Goal: Task Accomplishment & Management: Complete application form

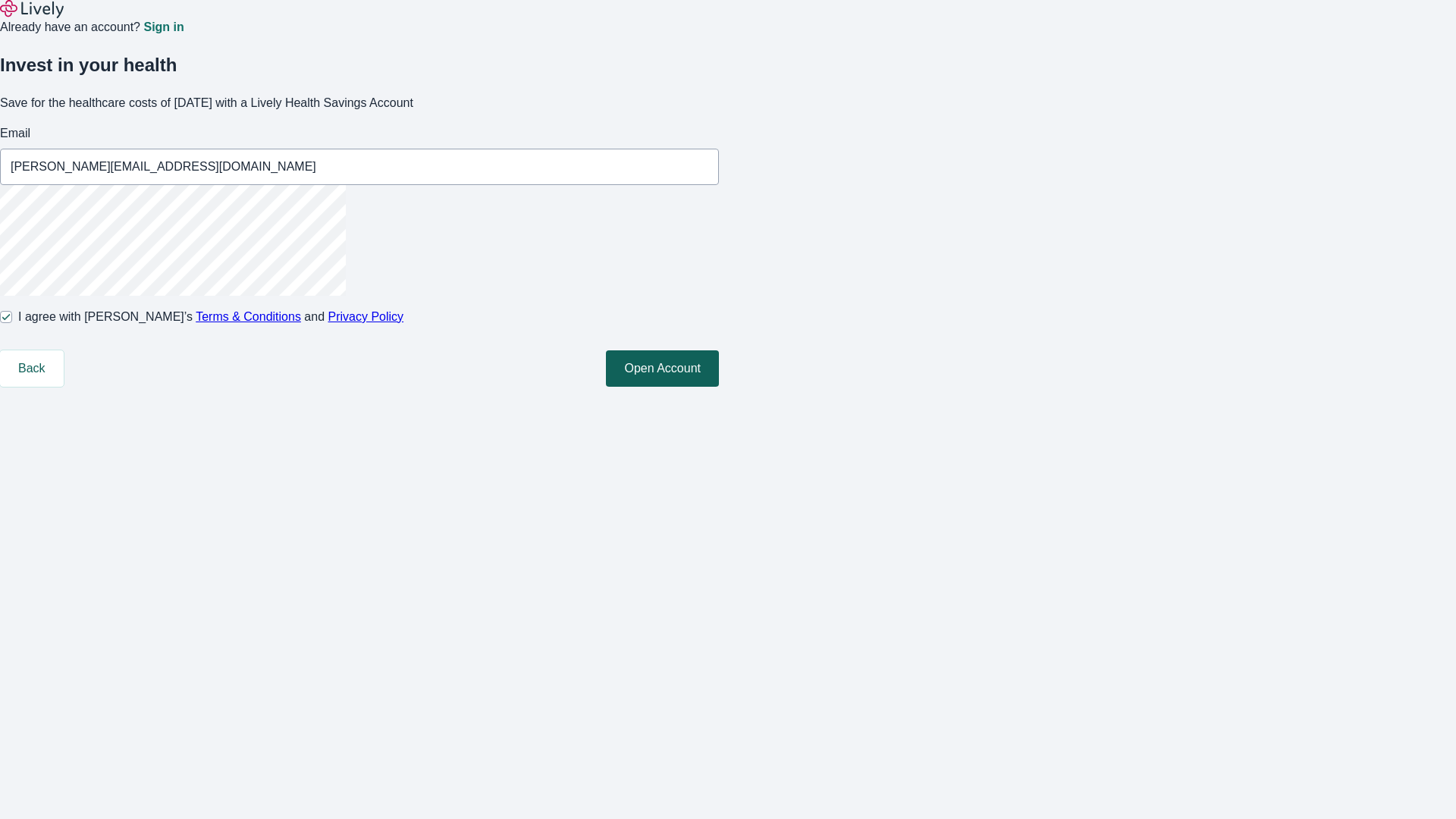
click at [719, 387] on button "Open Account" at bounding box center [662, 368] width 113 height 37
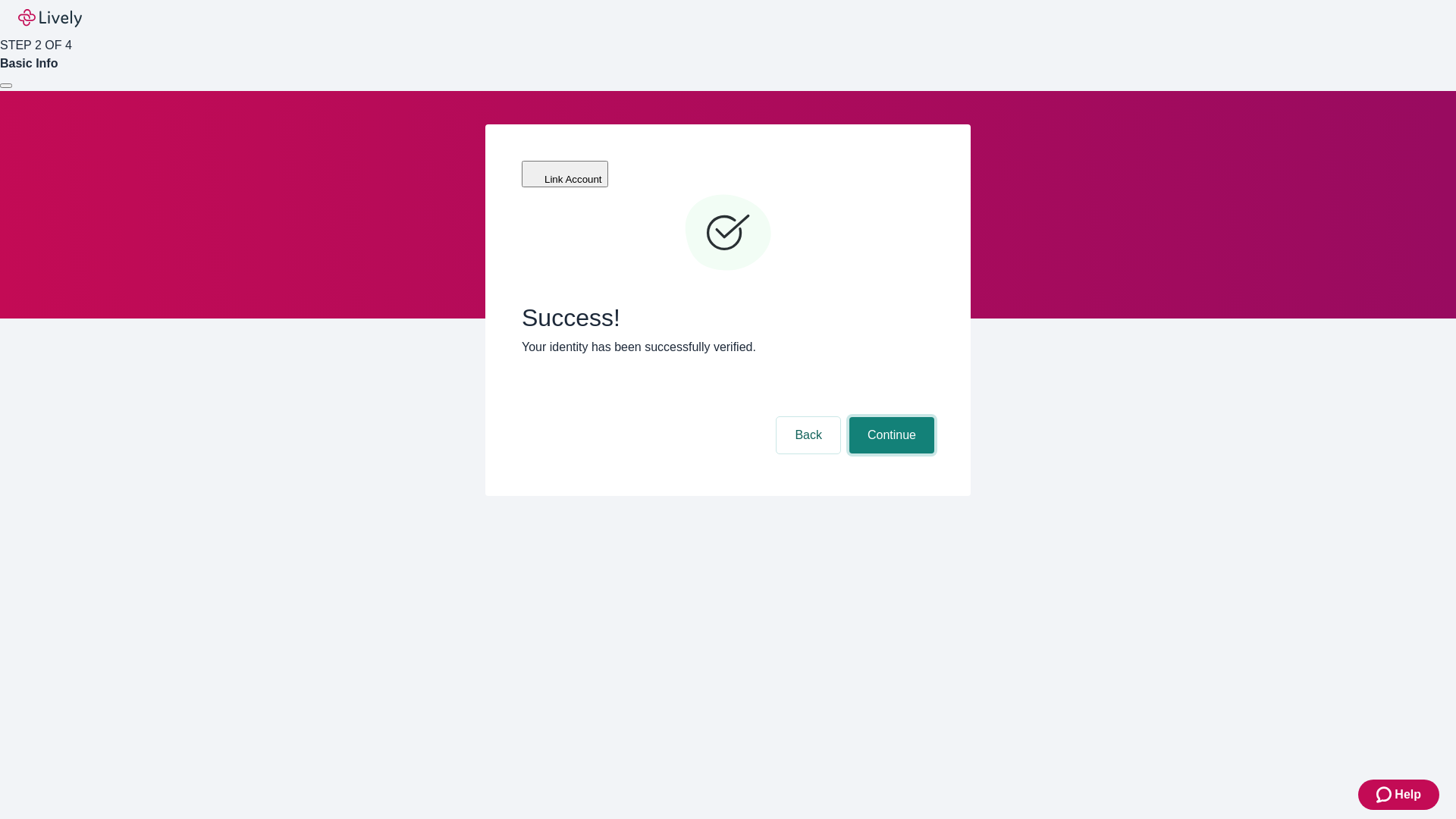
click at [890, 417] on button "Continue" at bounding box center [892, 435] width 85 height 37
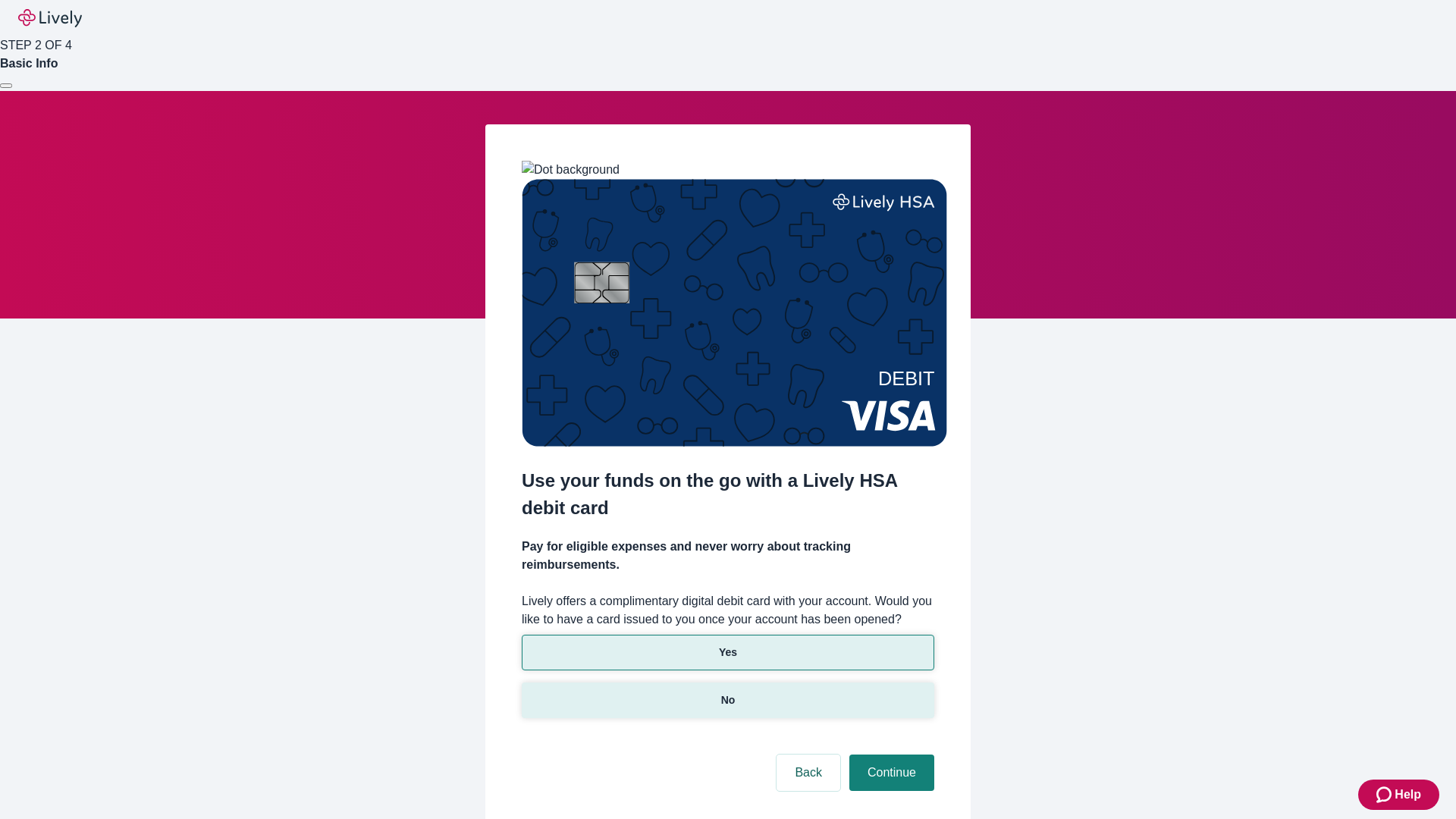
click at [727, 692] on p "No" at bounding box center [729, 700] width 15 height 16
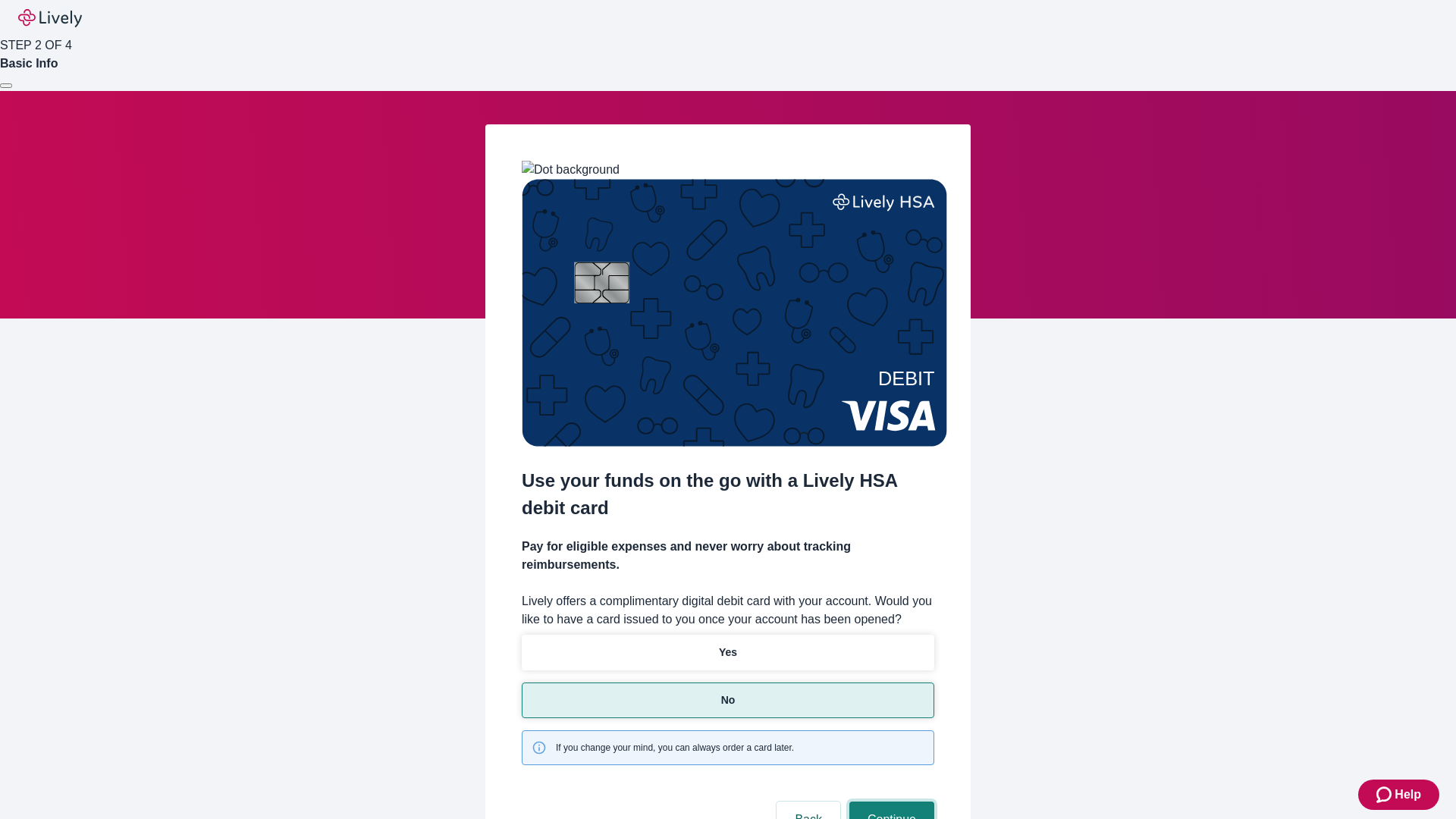
click at [890, 802] on button "Continue" at bounding box center [892, 820] width 85 height 37
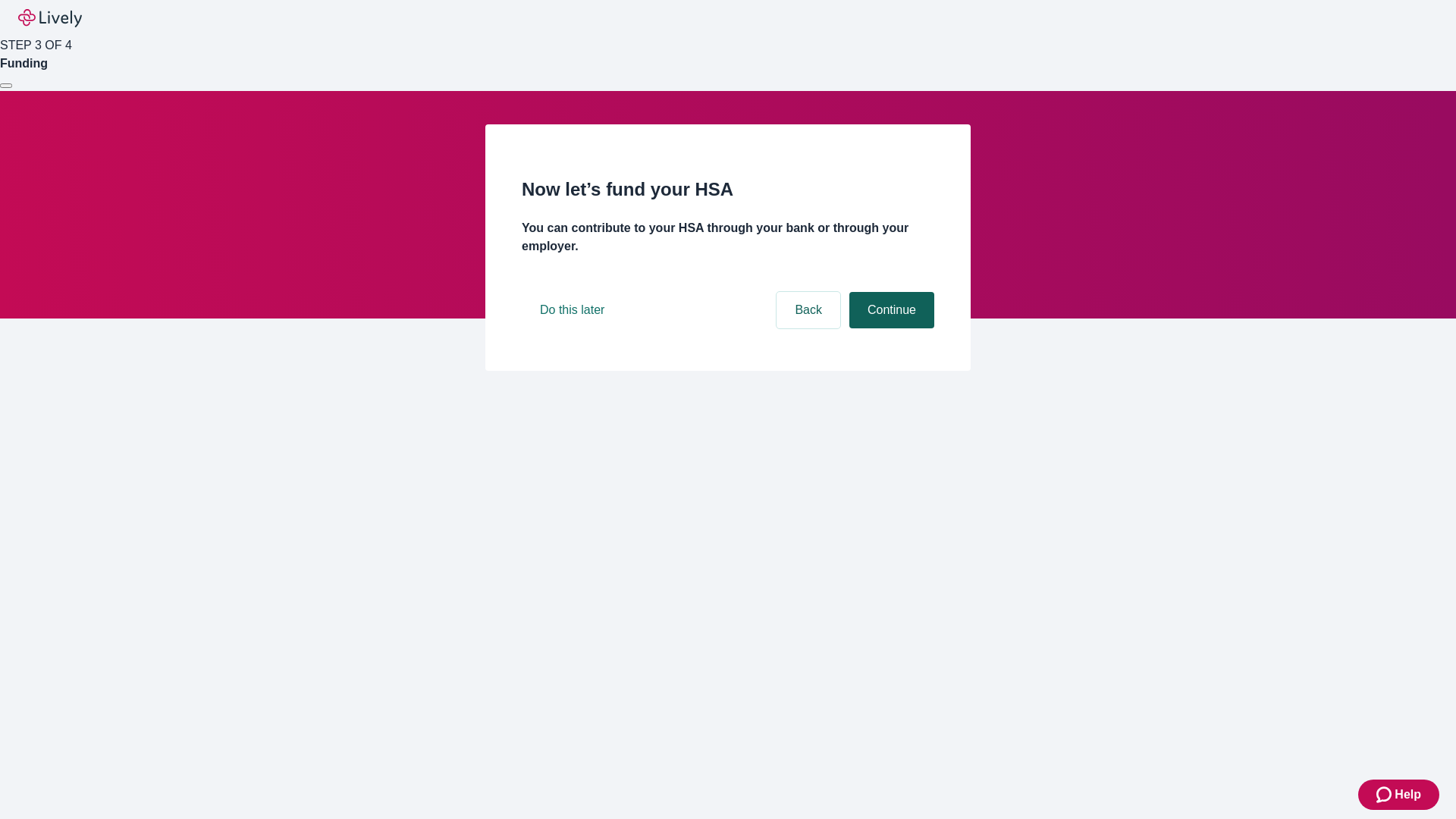
click at [890, 328] on button "Continue" at bounding box center [892, 310] width 85 height 37
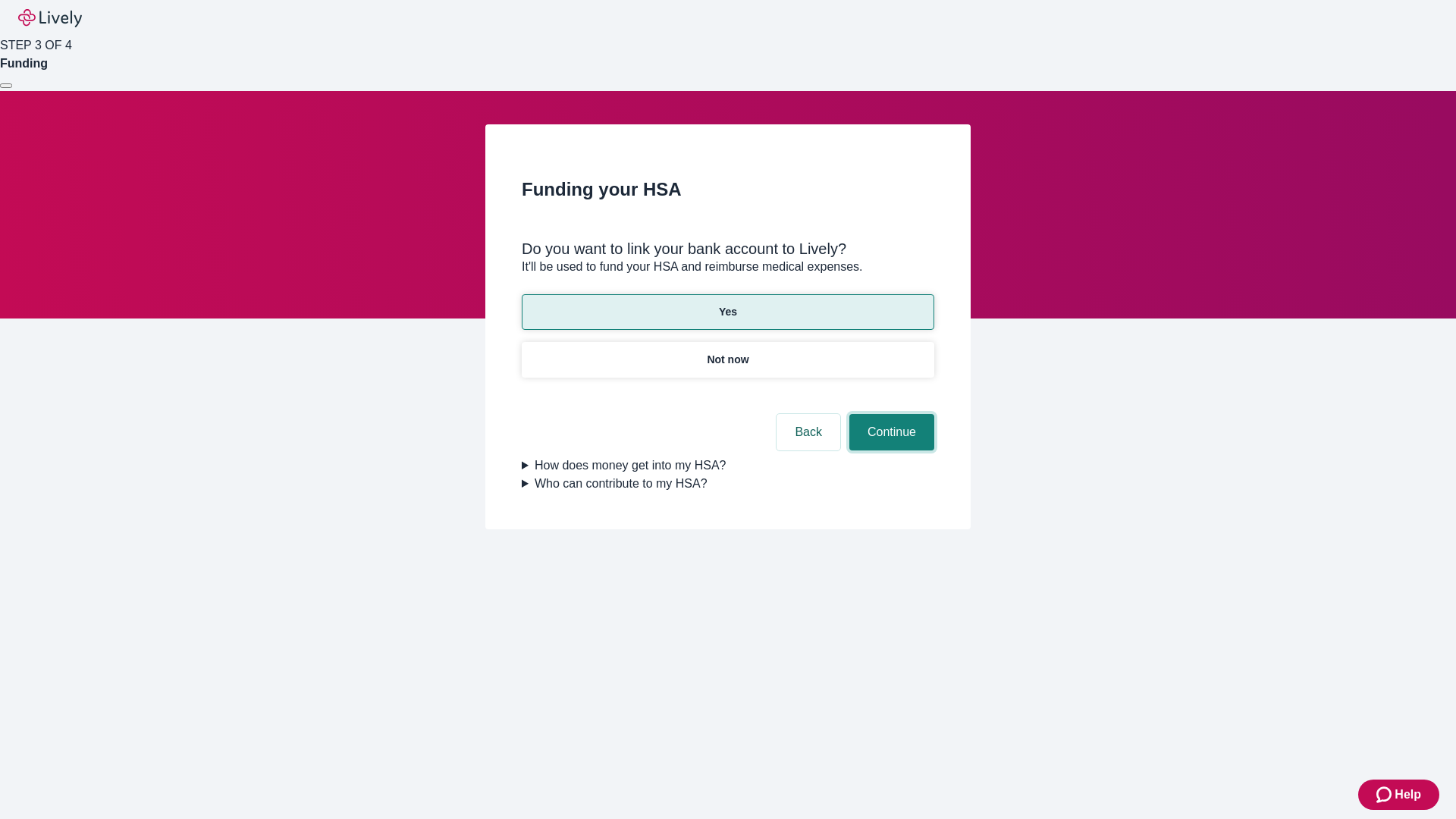
click at [890, 414] on button "Continue" at bounding box center [892, 432] width 85 height 37
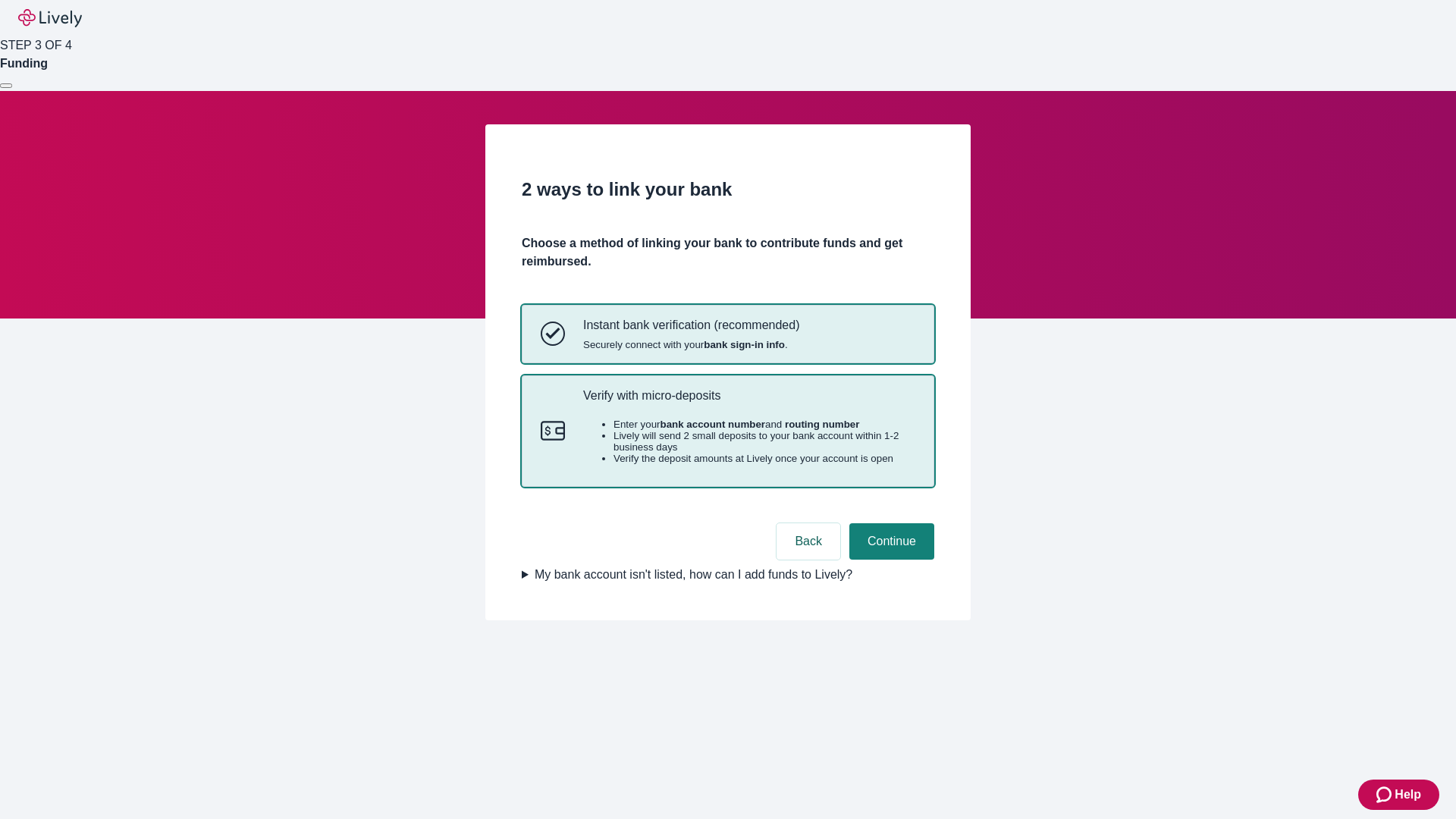
click at [748, 403] on p "Verify with micro-deposits" at bounding box center [749, 396] width 332 height 15
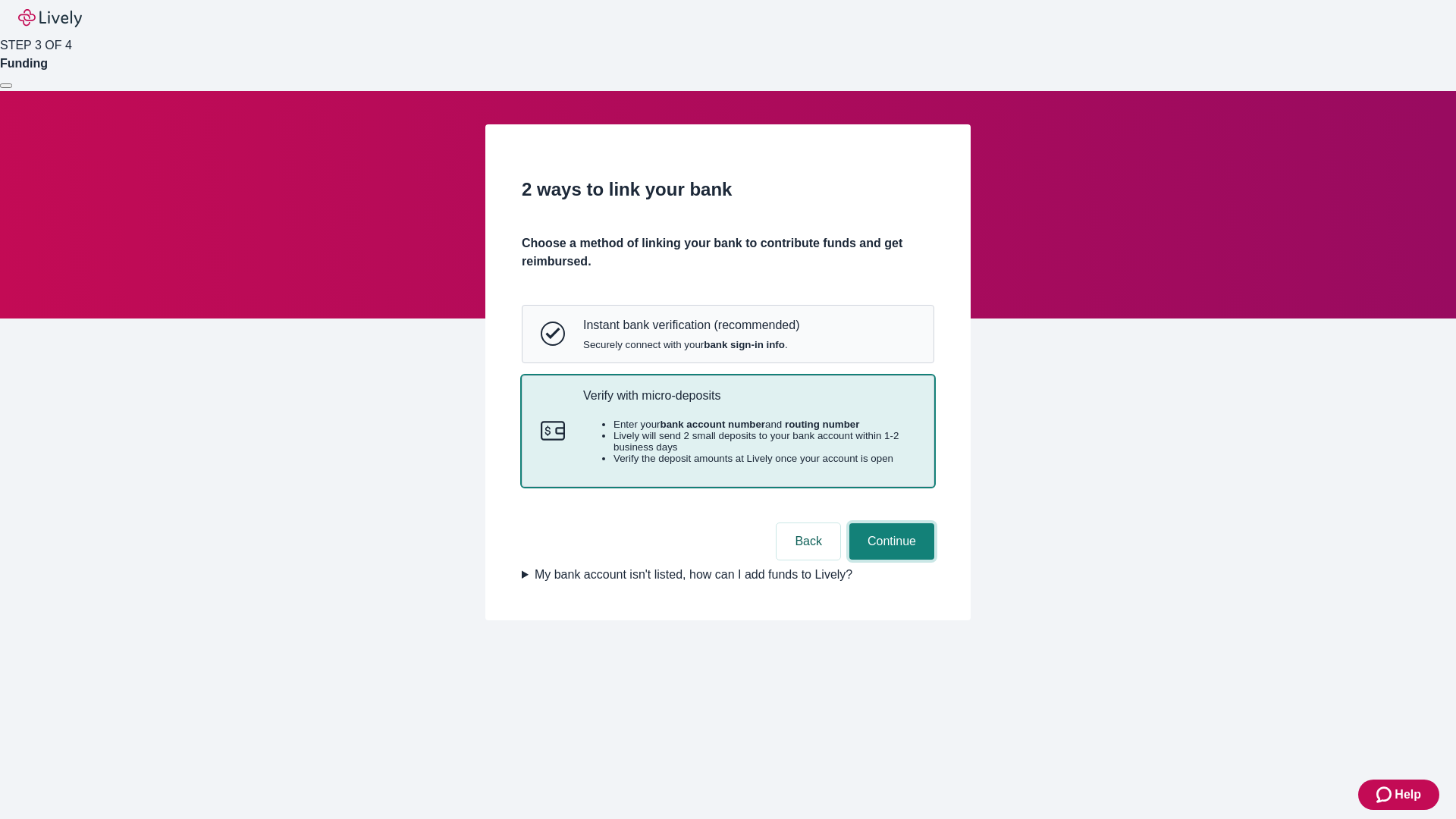
click at [890, 560] on button "Continue" at bounding box center [892, 541] width 85 height 37
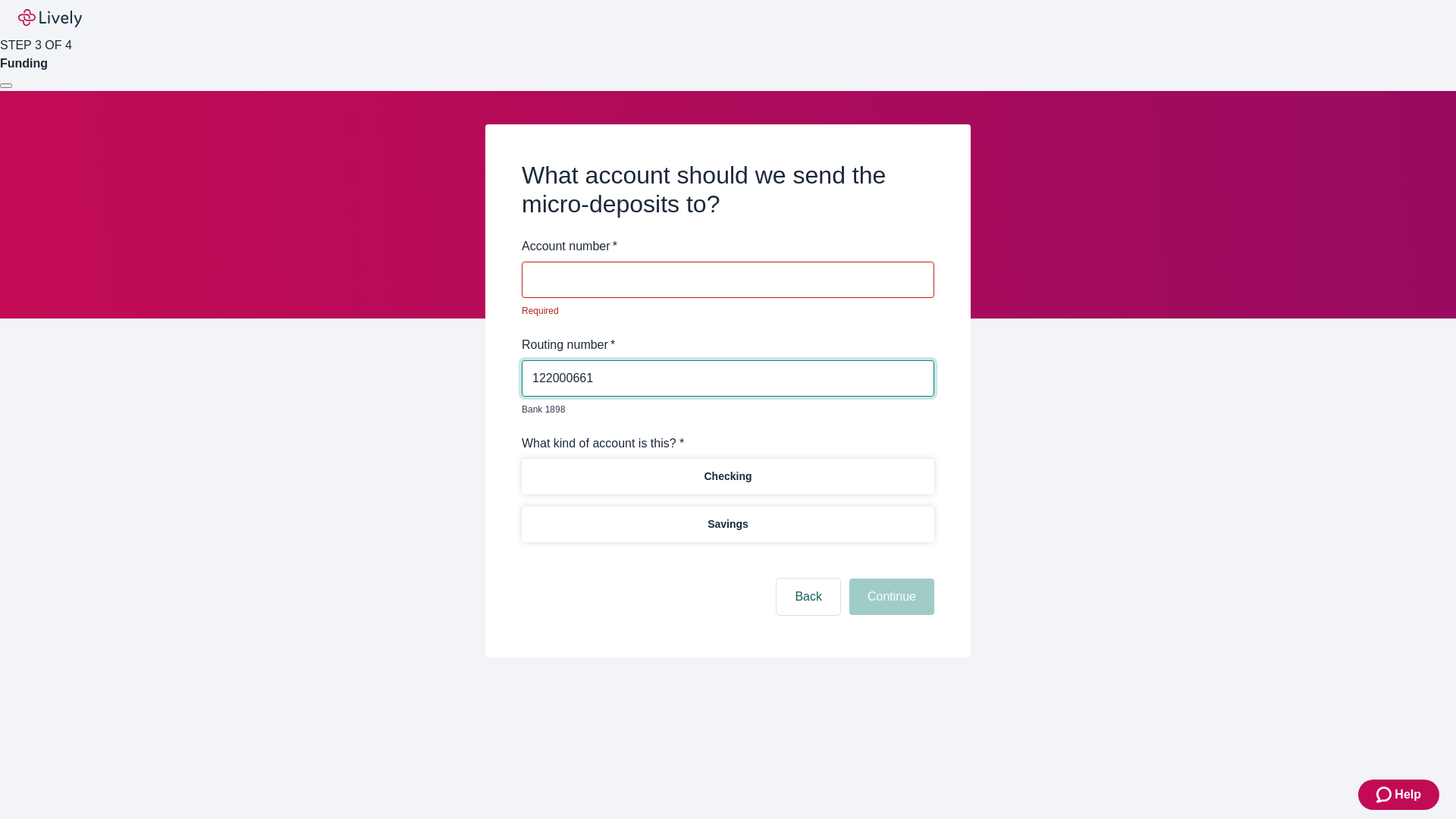
type input "122000661"
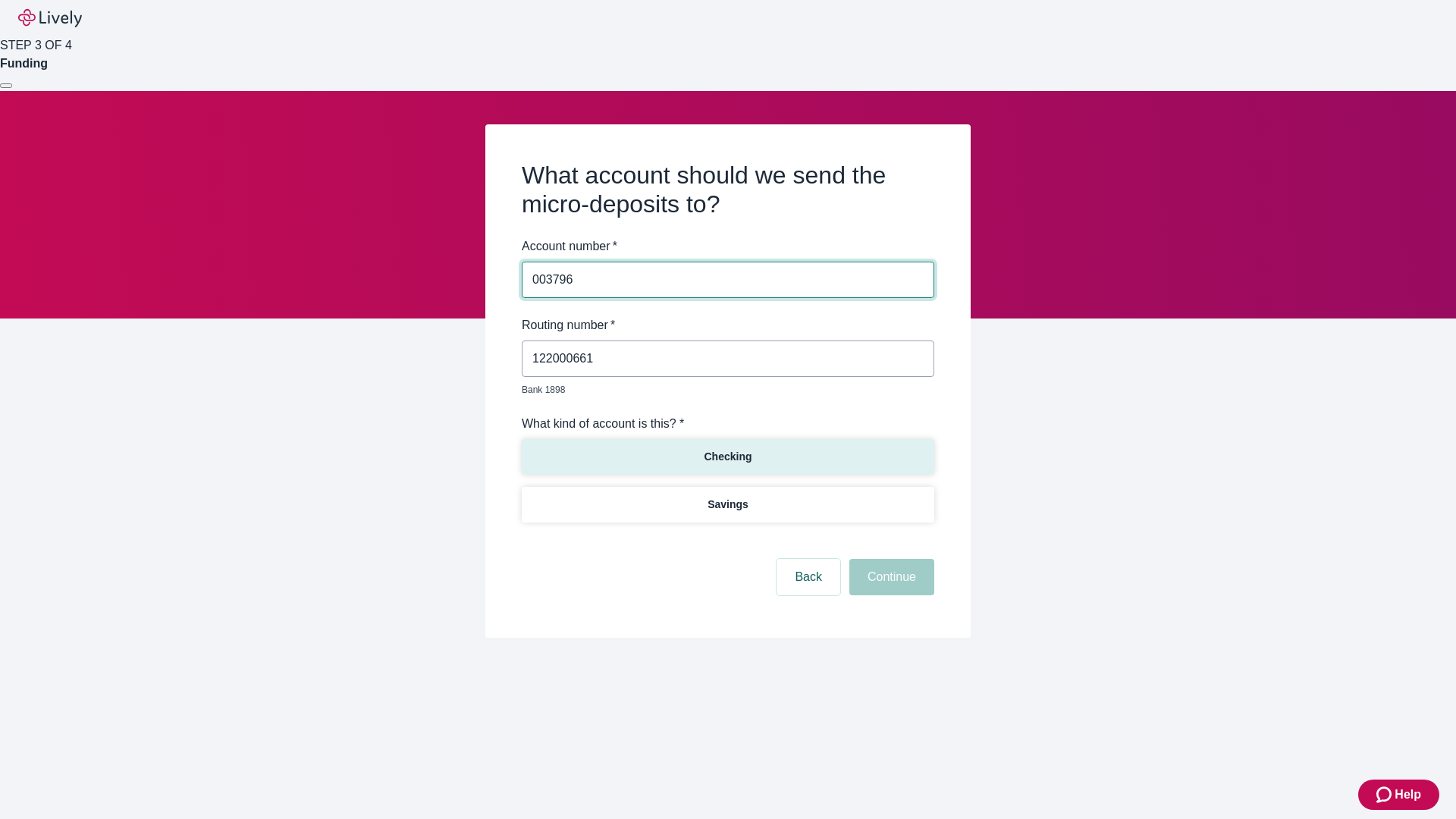
type input "003796"
click at [727, 449] on p "Checking" at bounding box center [727, 457] width 48 height 16
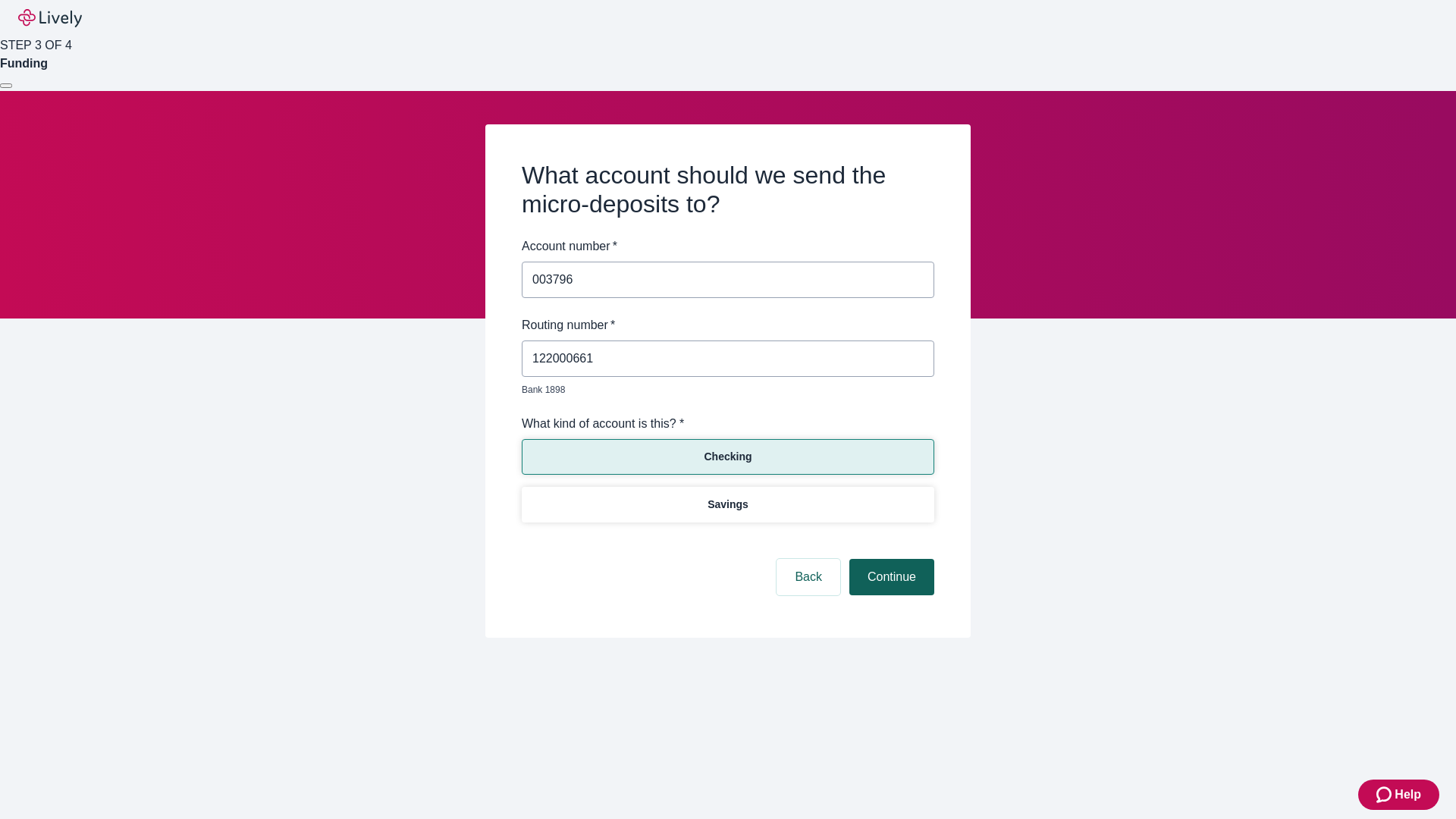
click at [890, 560] on button "Continue" at bounding box center [892, 577] width 85 height 37
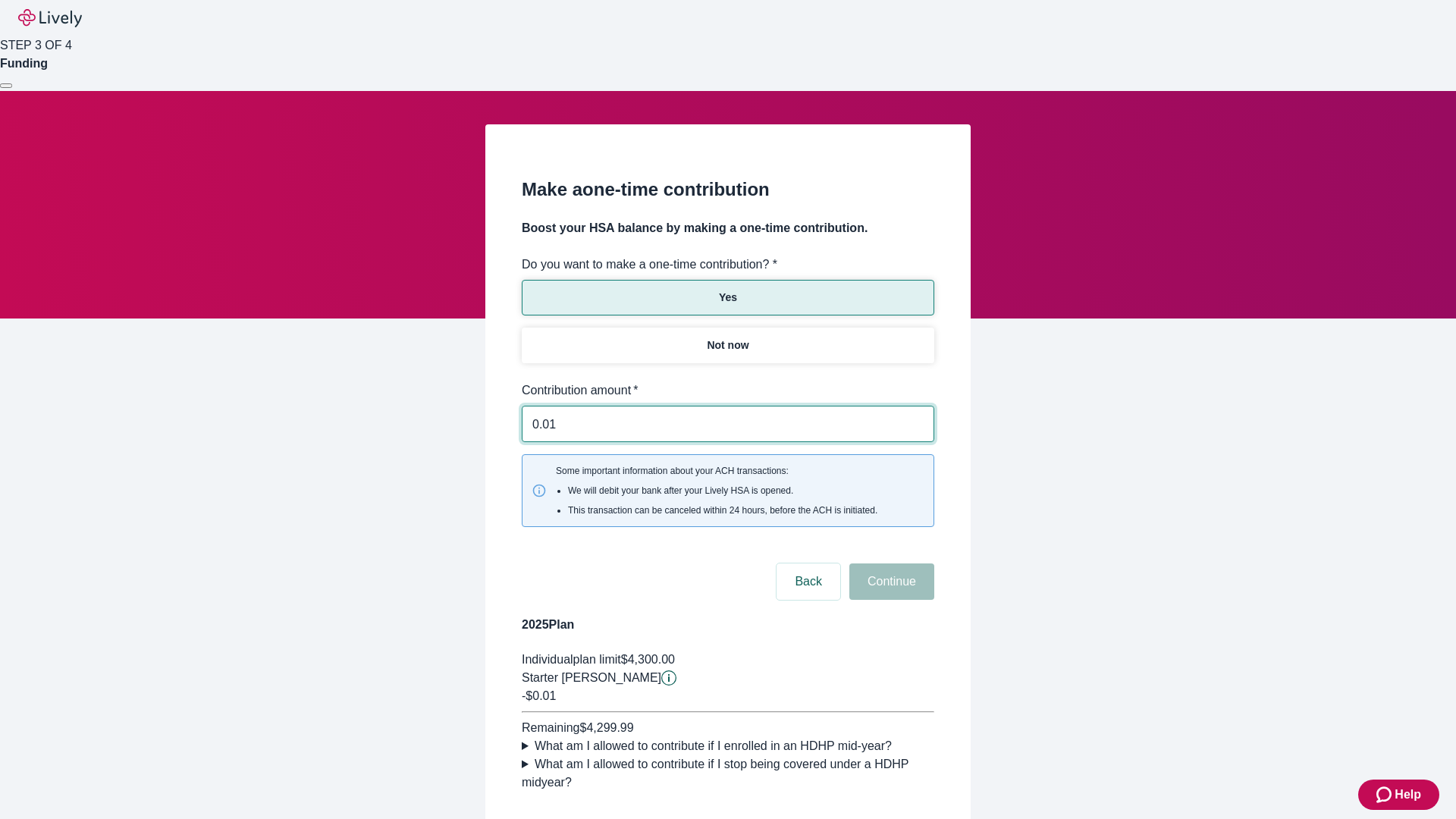
type input "0.01"
click at [890, 564] on button "Continue" at bounding box center [892, 582] width 85 height 37
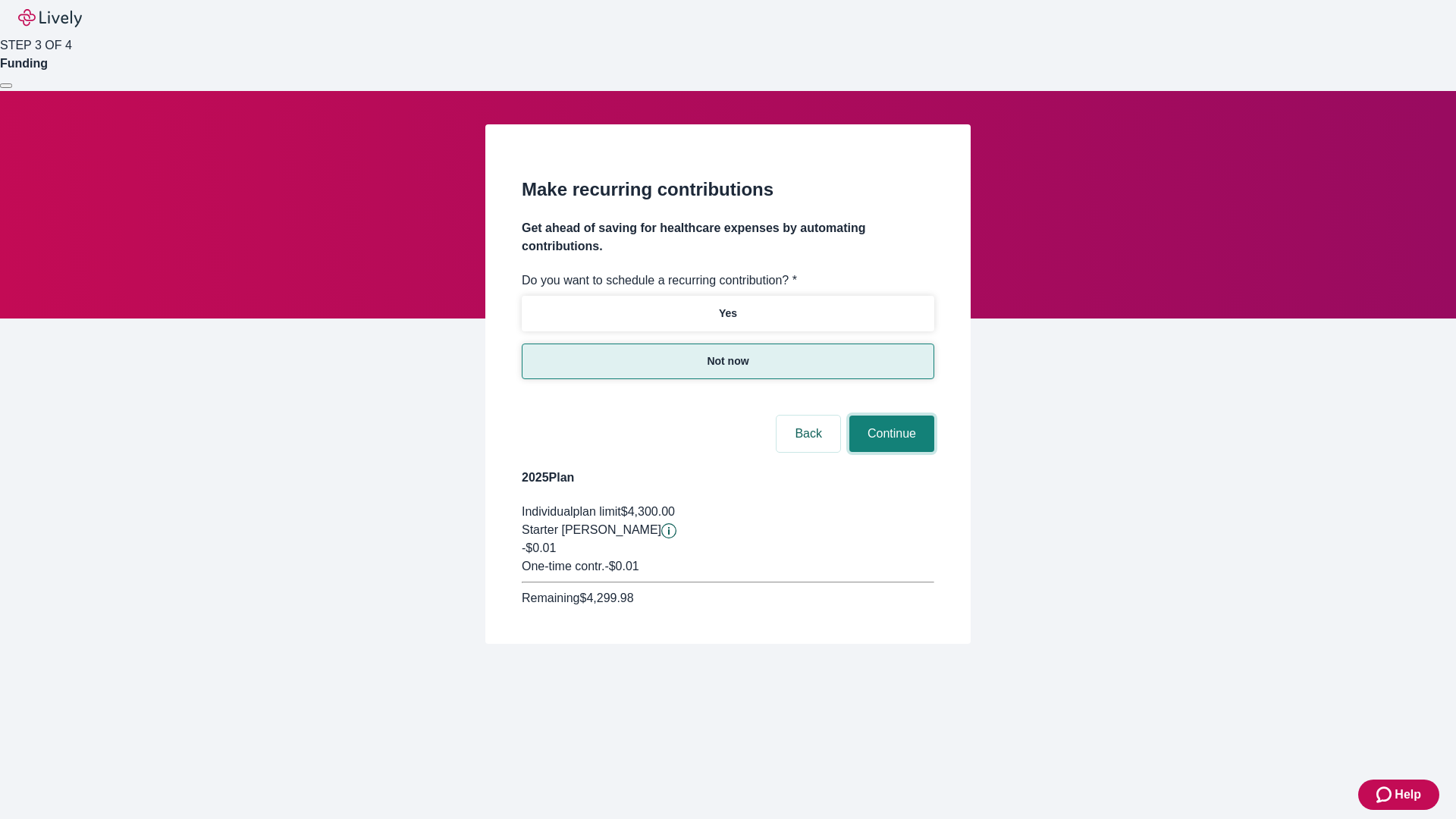
click at [890, 416] on button "Continue" at bounding box center [892, 434] width 85 height 37
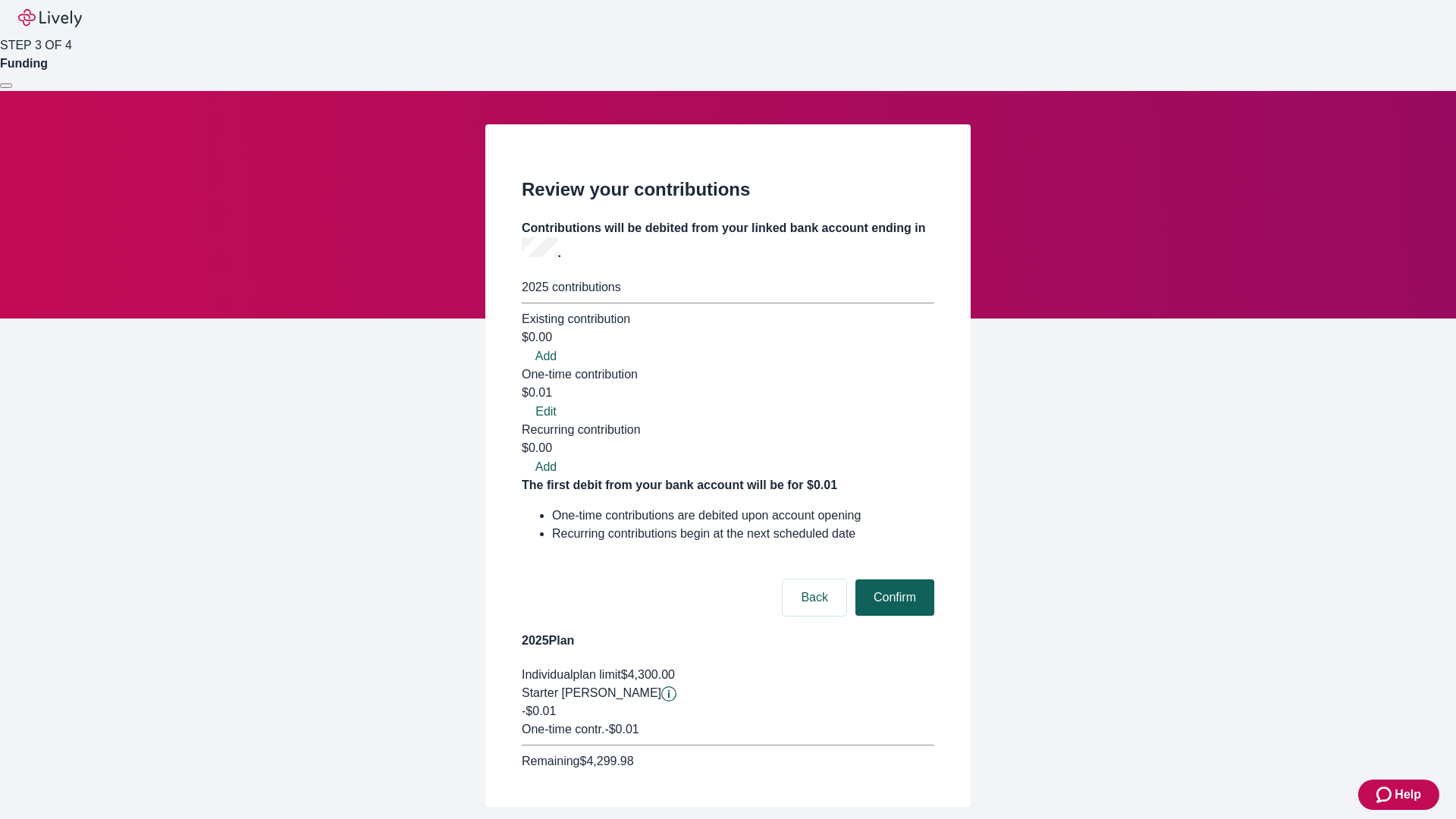
click at [893, 579] on button "Confirm" at bounding box center [895, 597] width 79 height 37
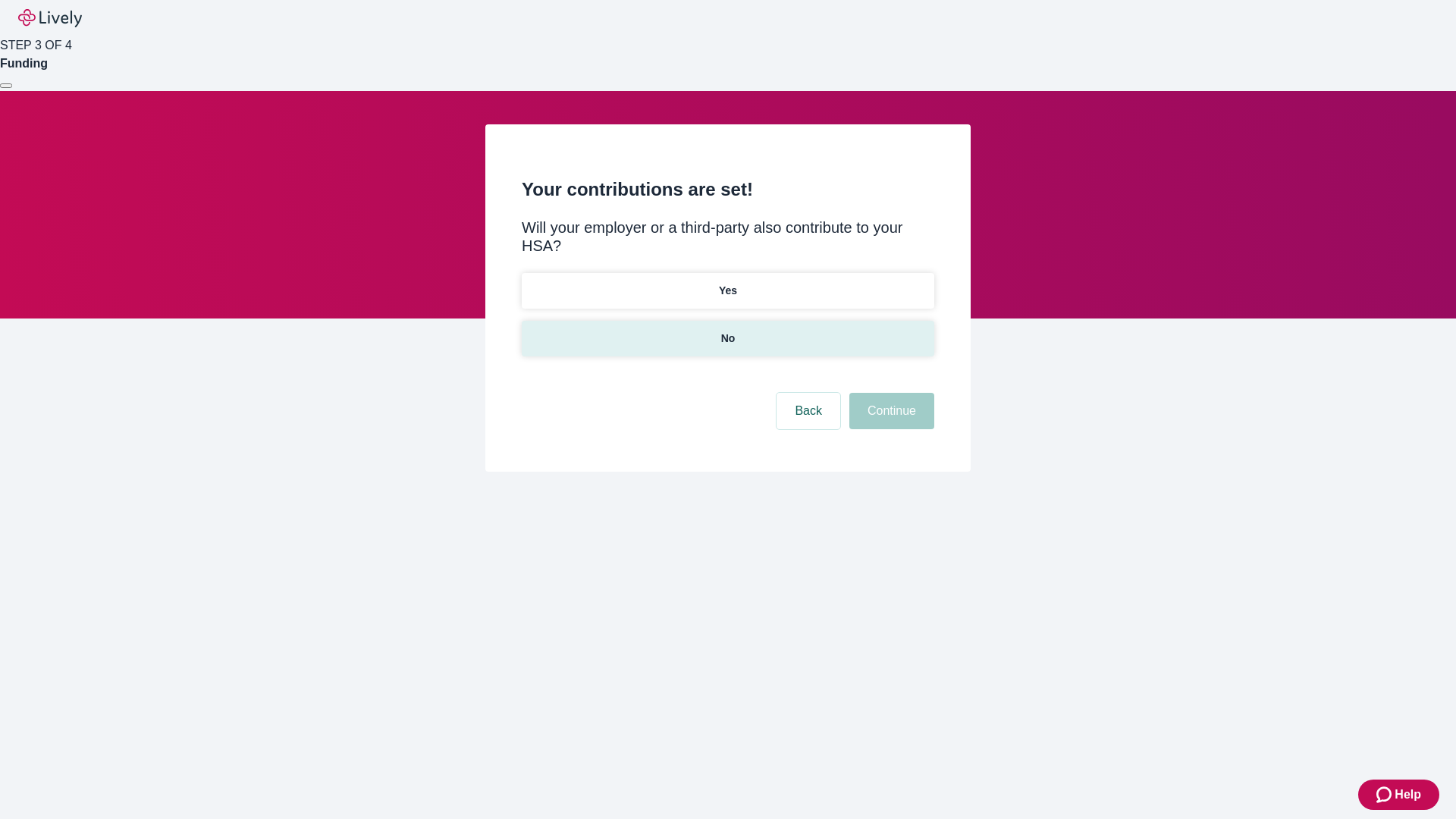
click at [727, 331] on p "No" at bounding box center [729, 339] width 15 height 16
click at [890, 393] on button "Continue" at bounding box center [892, 411] width 85 height 37
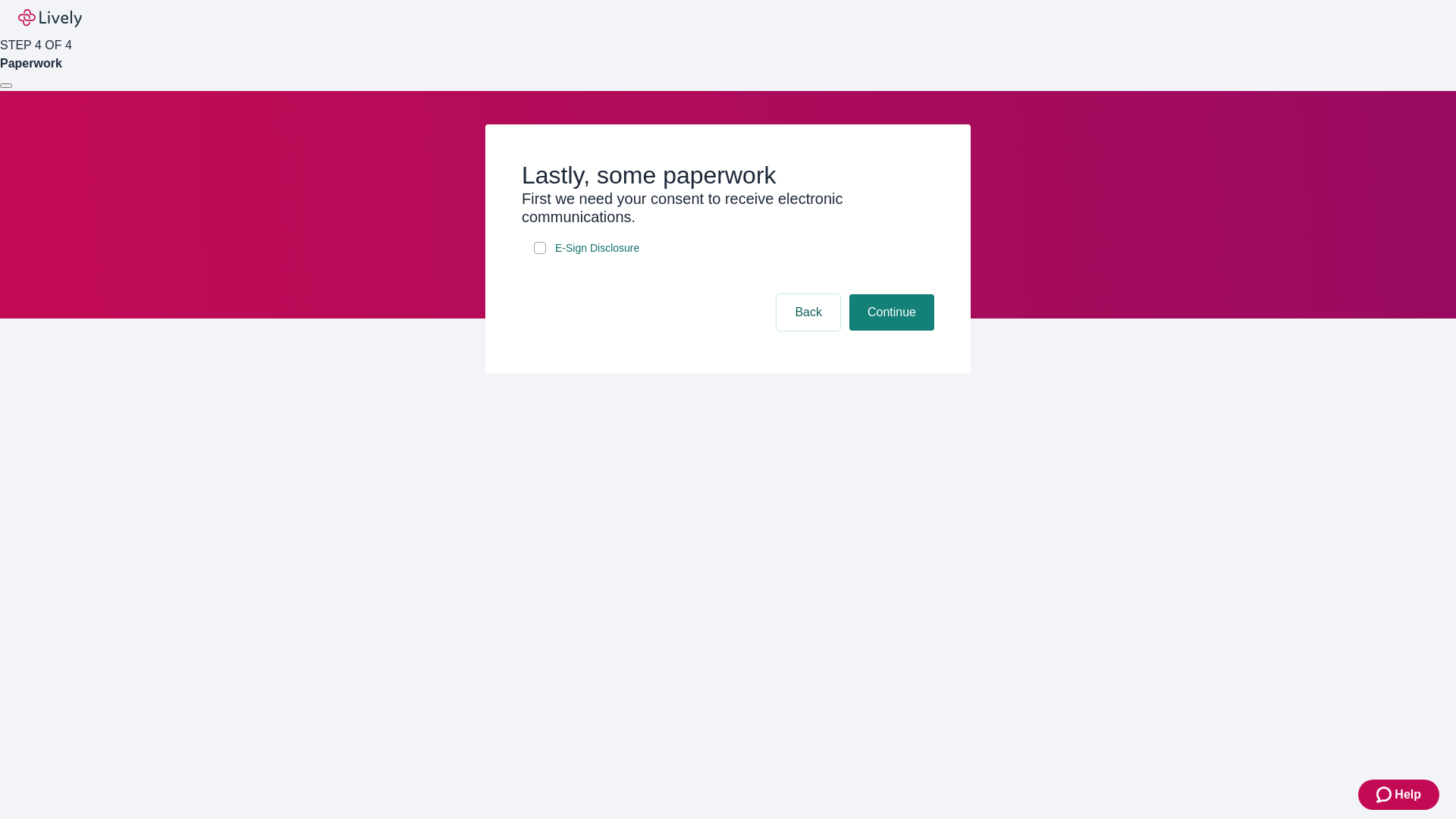
click at [540, 254] on input "E-Sign Disclosure" at bounding box center [540, 248] width 12 height 12
checkbox input "true"
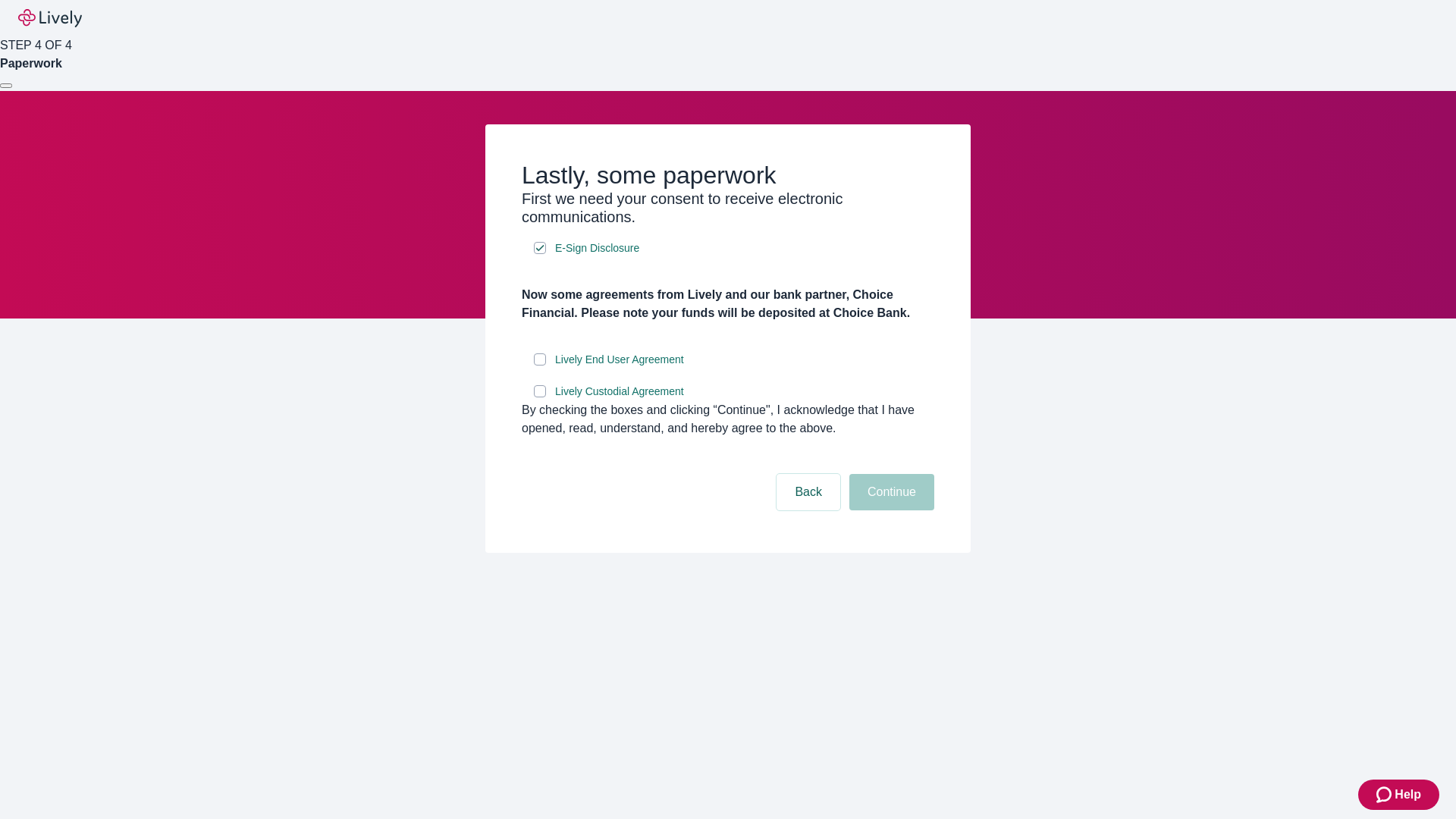
click at [540, 366] on input "Lively End User Agreement" at bounding box center [540, 359] width 12 height 12
checkbox input "true"
click at [540, 397] on input "Lively Custodial Agreement" at bounding box center [540, 391] width 12 height 12
checkbox input "true"
click at [890, 510] on button "Continue" at bounding box center [892, 492] width 85 height 37
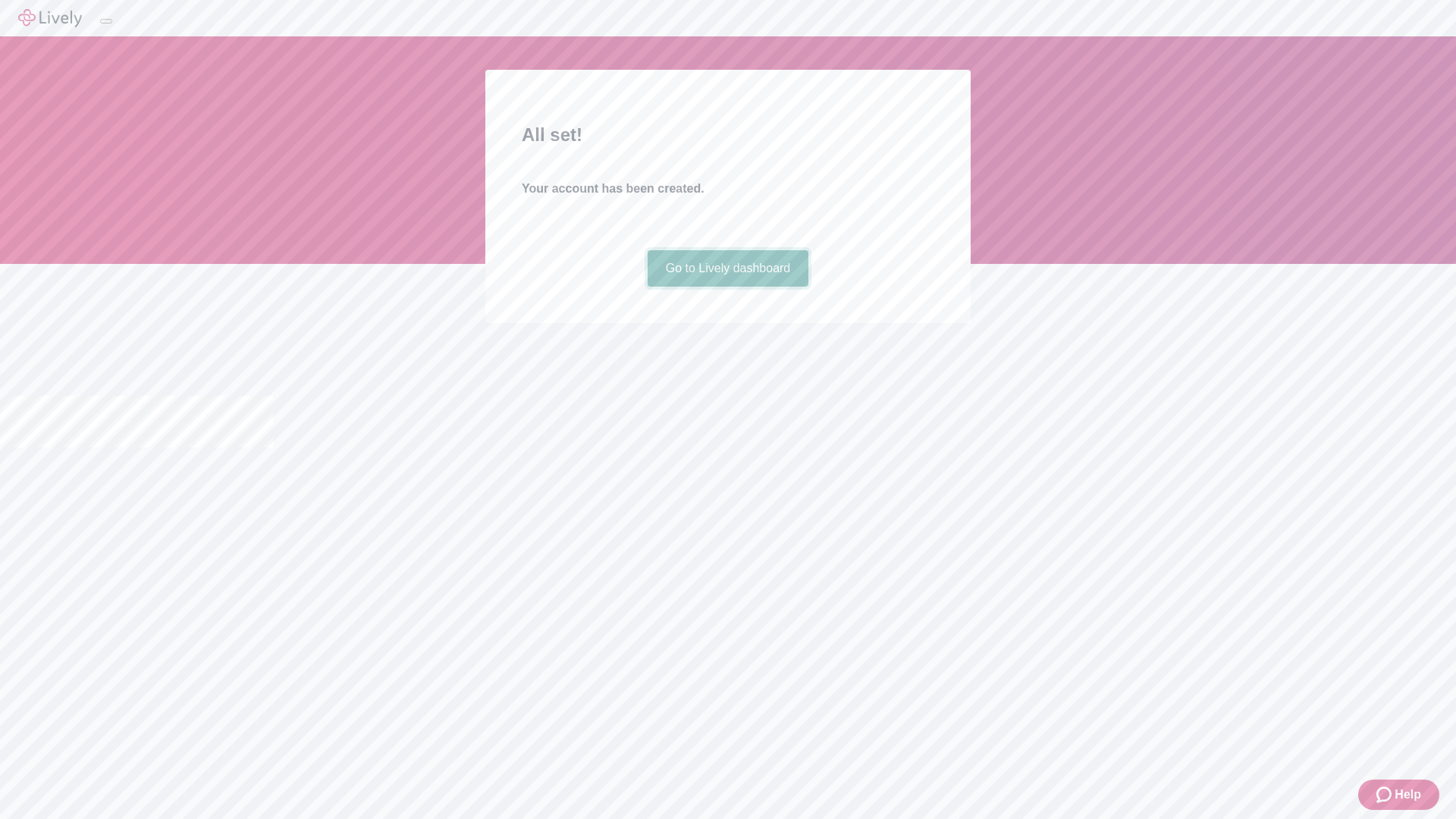
click at [727, 287] on link "Go to Lively dashboard" at bounding box center [728, 268] width 162 height 37
